Goal: Task Accomplishment & Management: Manage account settings

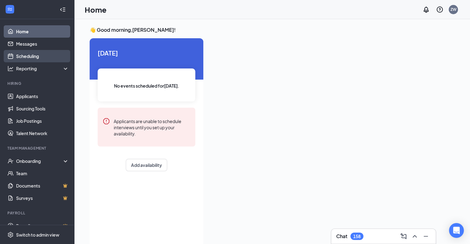
click at [29, 59] on link "Scheduling" at bounding box center [42, 56] width 53 height 12
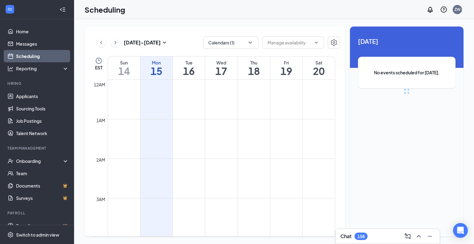
scroll to position [304, 0]
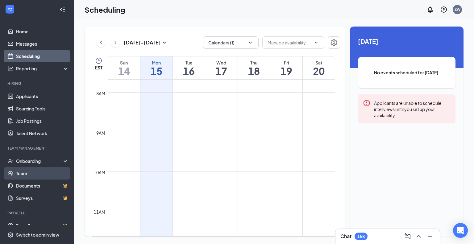
click at [33, 171] on link "Team" at bounding box center [42, 173] width 53 height 12
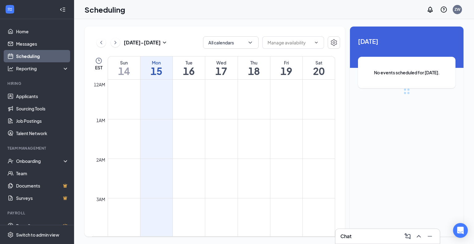
scroll to position [304, 0]
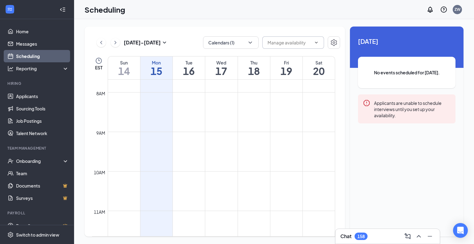
click at [287, 45] on input "text" at bounding box center [290, 42] width 44 height 7
click at [234, 45] on button "Calendars (1)" at bounding box center [231, 42] width 56 height 12
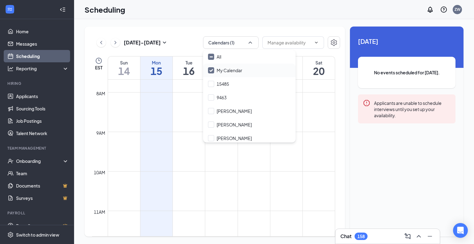
click at [215, 69] on input "My Calendar" at bounding box center [225, 70] width 34 height 6
click at [211, 72] on input "My Calendar" at bounding box center [225, 70] width 34 height 6
checkbox input "true"
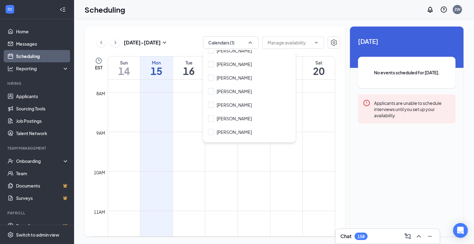
scroll to position [107, 0]
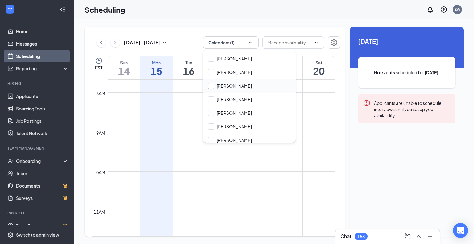
click at [212, 85] on input "[PERSON_NAME]" at bounding box center [230, 86] width 44 height 6
checkbox input "true"
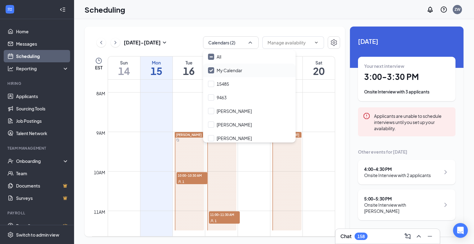
click at [208, 71] on div "My Calendar" at bounding box center [249, 71] width 93 height 14
checkbox input "false"
click at [190, 42] on div "[DATE] - [DATE] Calendars (1) Delete all availability" at bounding box center [216, 42] width 248 height 12
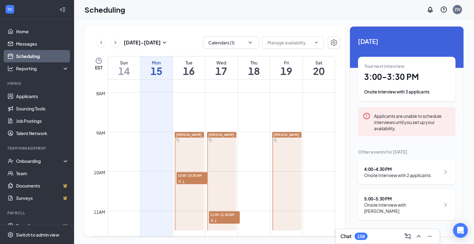
click at [331, 23] on div "[DATE] - [DATE] Calendars (1) Delete all availability EST Sun 14 Mon 15 Tue 16 …" at bounding box center [274, 131] width 400 height 225
click at [341, 143] on div "[DATE] - [DATE] Calendars (1) Delete all availability EST Sun 14 Mon 15 Tue 16 …" at bounding box center [215, 132] width 261 height 210
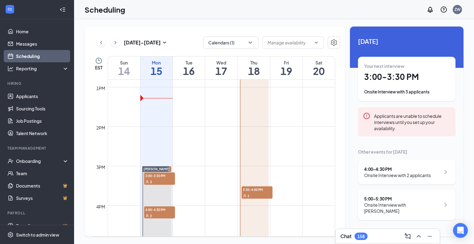
scroll to position [494, 0]
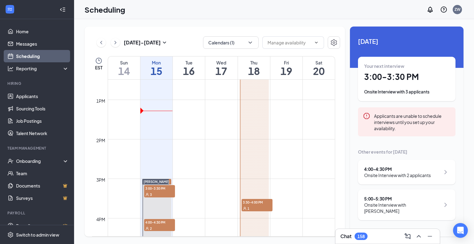
click at [190, 205] on td at bounding box center [222, 204] width 228 height 10
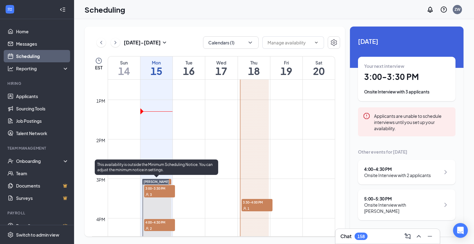
click at [162, 192] on div "3" at bounding box center [159, 194] width 31 height 6
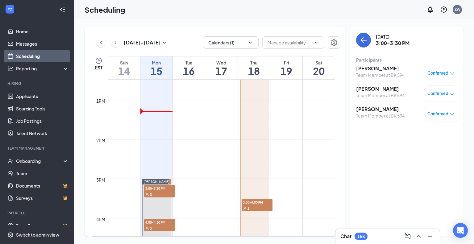
drag, startPoint x: 335, startPoint y: 178, endPoint x: 336, endPoint y: 187, distance: 9.6
click at [336, 187] on div "12am 1am 2am 3am 4am 5am 6am 7am 8am 9am 10am 11am 12pm 1pm 2pm 3pm 4pm 5pm 6pm…" at bounding box center [216, 158] width 248 height 157
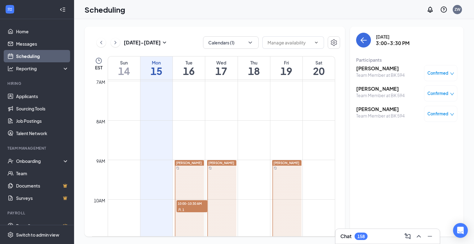
scroll to position [290, 0]
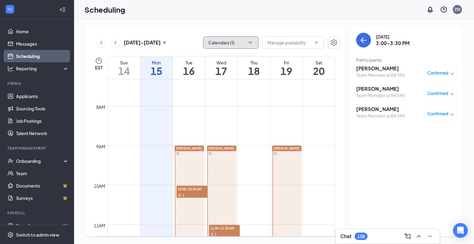
click at [250, 41] on icon "ChevronDown" at bounding box center [250, 43] width 6 height 6
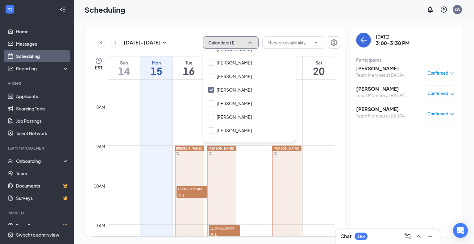
scroll to position [132, 0]
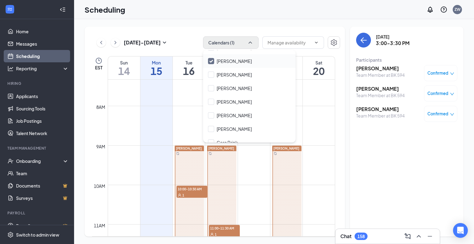
click at [211, 60] on input "[PERSON_NAME]" at bounding box center [230, 61] width 44 height 6
checkbox input "true"
checkbox input "false"
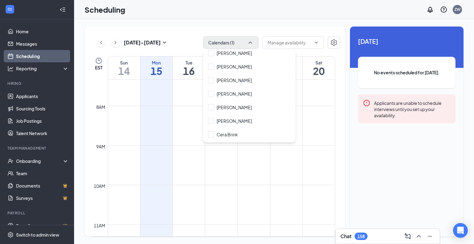
scroll to position [144, 0]
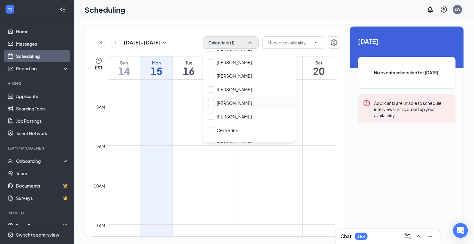
click at [211, 103] on input "[PERSON_NAME]" at bounding box center [230, 103] width 44 height 6
checkbox input "true"
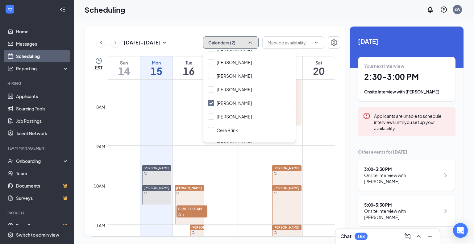
click at [255, 45] on button "Calendars (2)" at bounding box center [231, 42] width 56 height 12
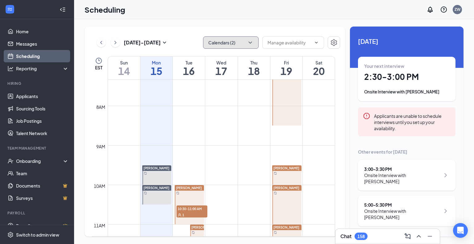
click at [255, 45] on button "Calendars (2)" at bounding box center [231, 42] width 56 height 12
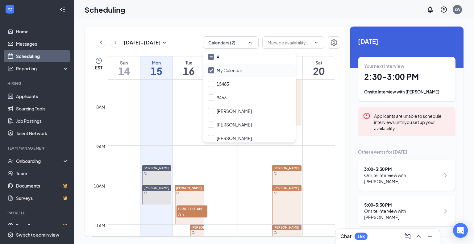
click at [213, 71] on input "My Calendar" at bounding box center [225, 70] width 34 height 6
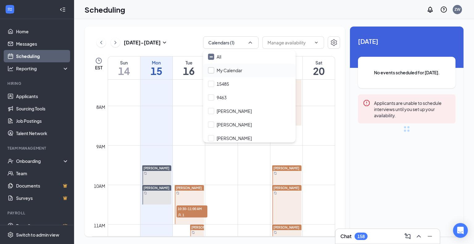
checkbox input "false"
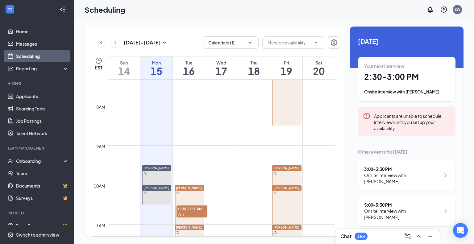
click at [192, 37] on div "[DATE] - [DATE] Calendars (1) Delete all availability" at bounding box center [216, 42] width 248 height 12
drag, startPoint x: 340, startPoint y: 134, endPoint x: 339, endPoint y: 145, distance: 10.9
click at [339, 145] on td "12am 1am 2am 3am 4am 5am 6am 7am 8am 9am 10am 11am 12pm 1pm 2pm 3pm 4pm 5pm 6pm…" at bounding box center [216, 158] width 248 height 157
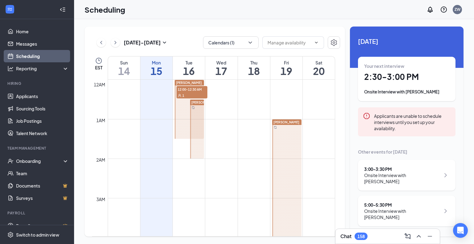
scroll to position [290, 0]
